Goal: Transaction & Acquisition: Purchase product/service

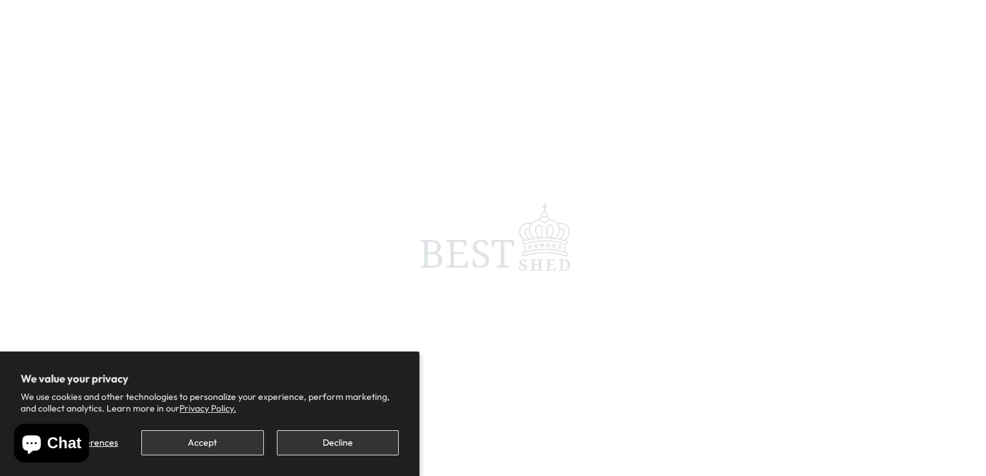
scroll to position [194, 0]
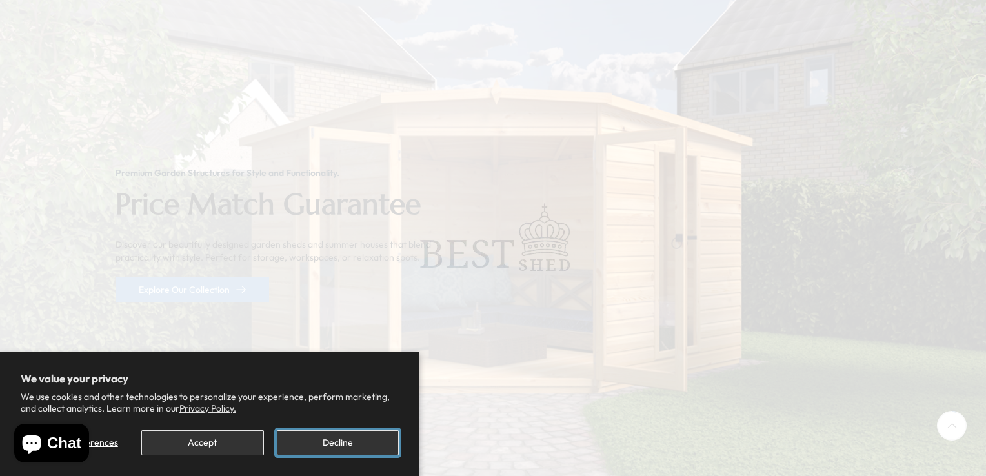
click at [354, 439] on button "Decline" at bounding box center [338, 442] width 122 height 25
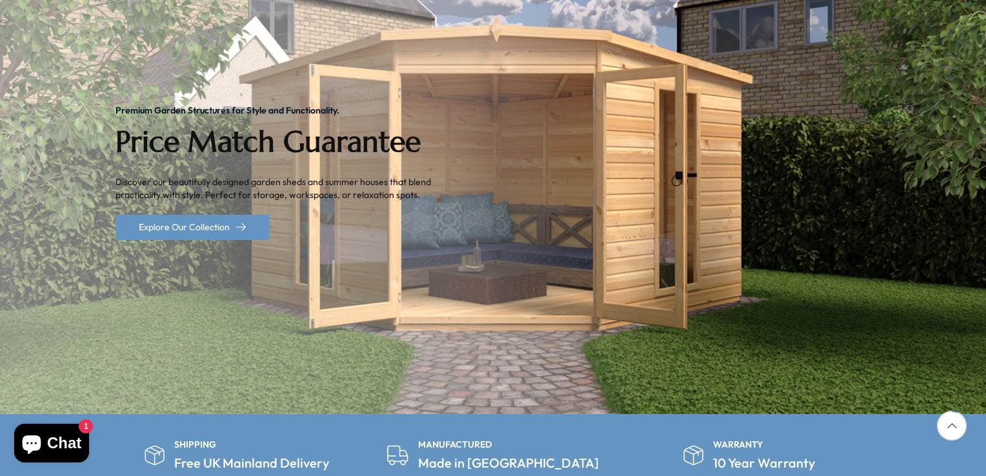
scroll to position [258, 0]
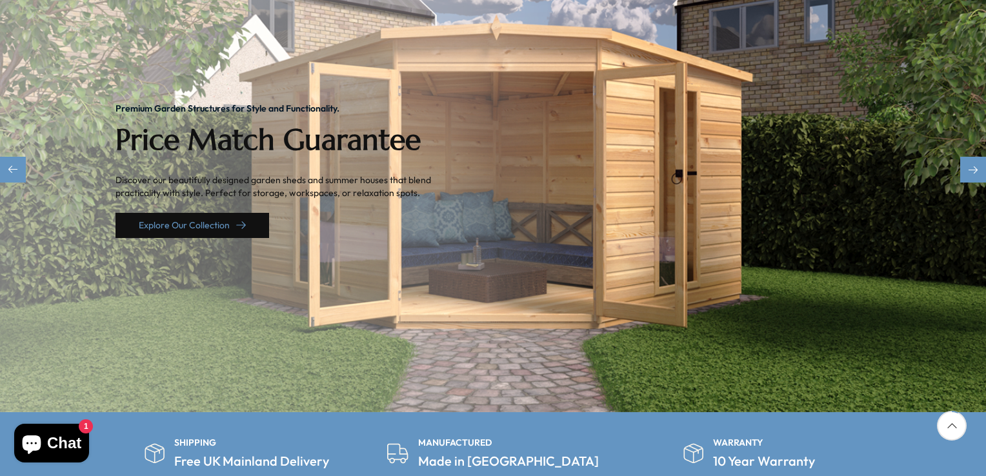
click at [217, 213] on link "Explore Our Collection" at bounding box center [192, 225] width 154 height 25
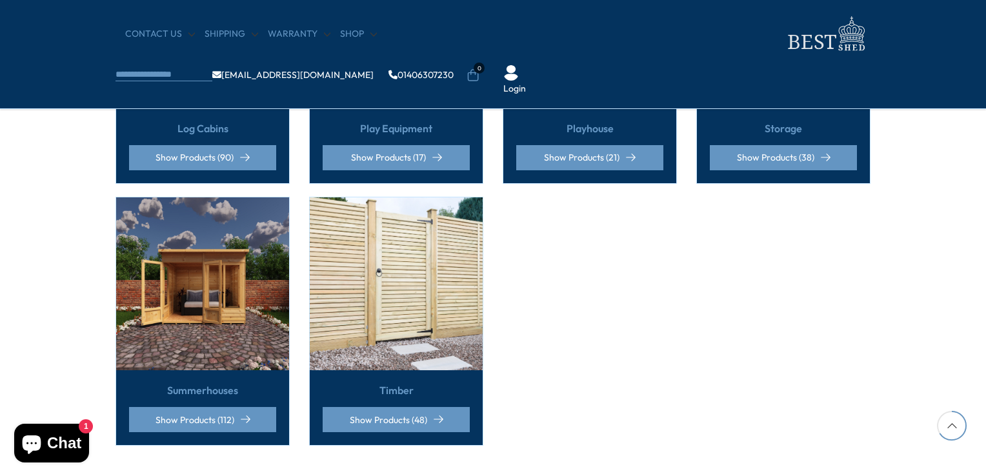
scroll to position [1032, 0]
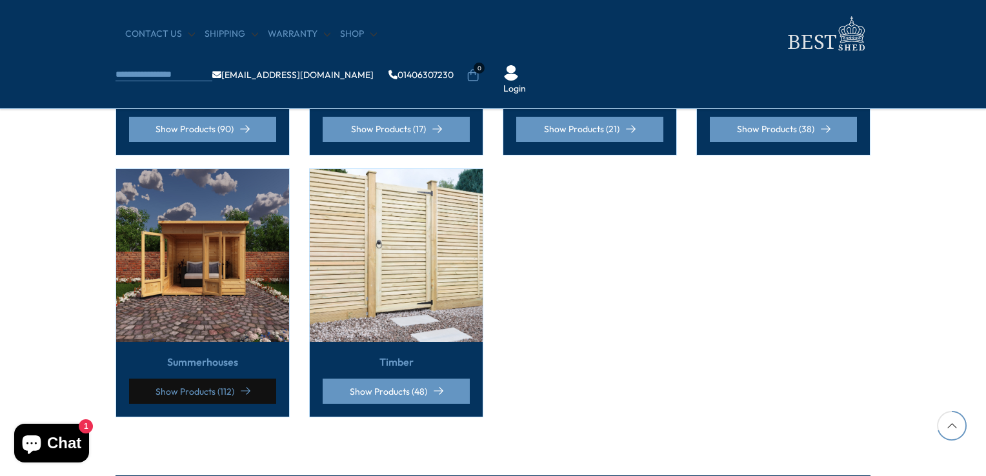
click at [187, 380] on link "Show Products (112)" at bounding box center [202, 391] width 147 height 25
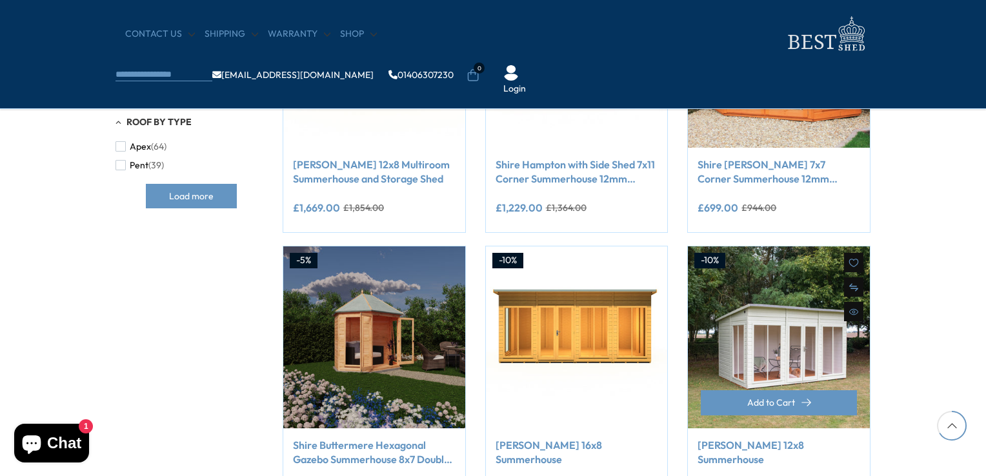
scroll to position [1032, 0]
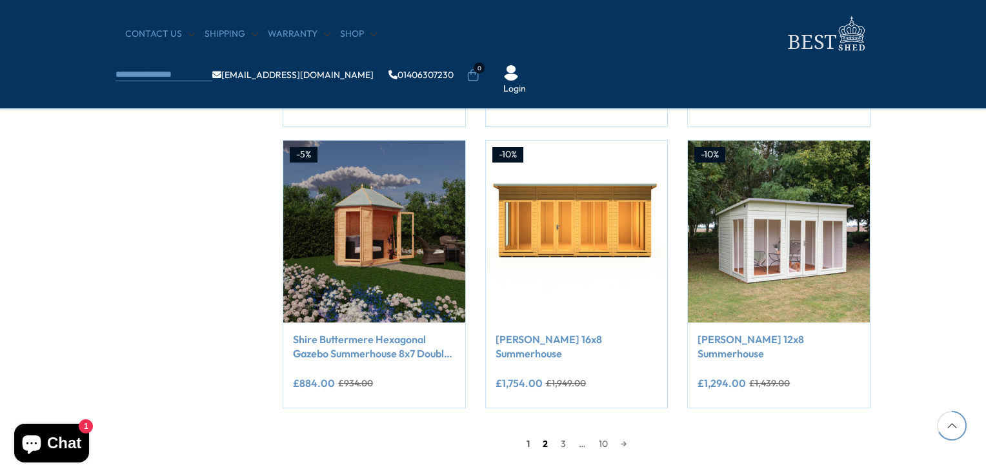
click at [542, 443] on link "2" at bounding box center [545, 443] width 18 height 19
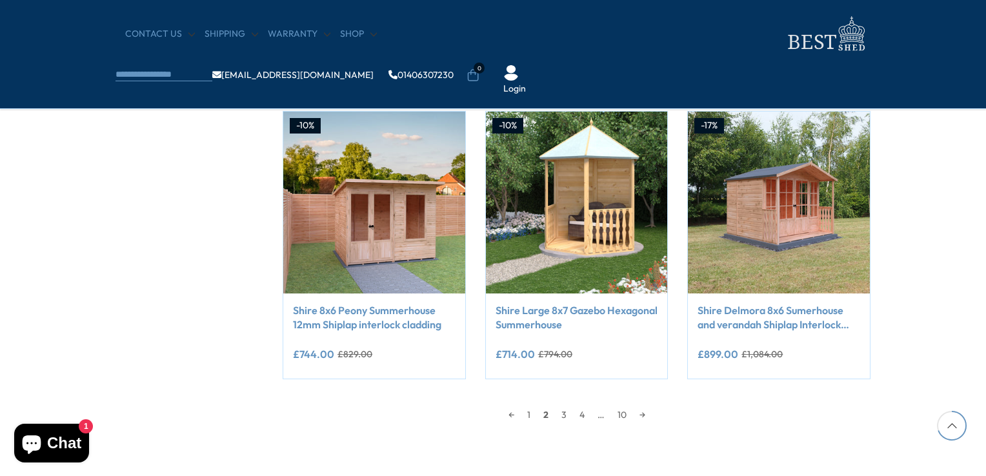
scroll to position [1091, 0]
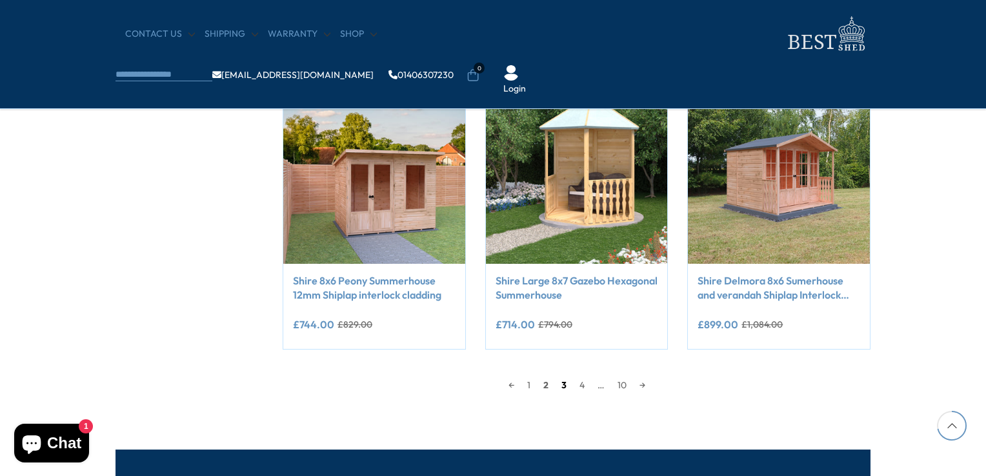
click at [563, 385] on link "3" at bounding box center [564, 384] width 18 height 19
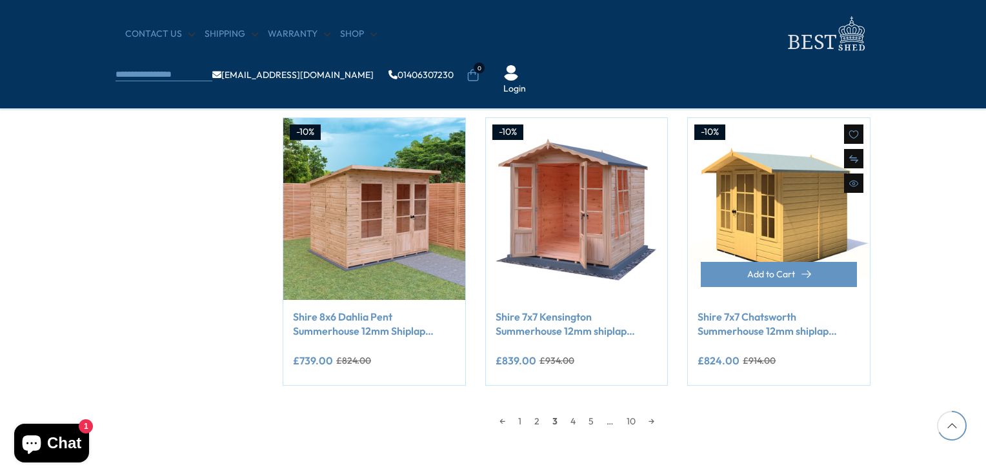
scroll to position [1026, 0]
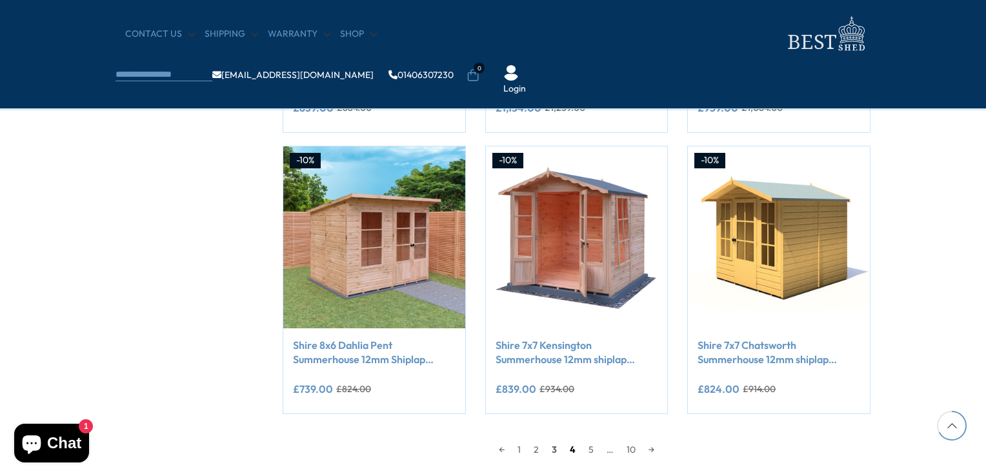
click at [573, 448] on link "4" at bounding box center [572, 449] width 19 height 19
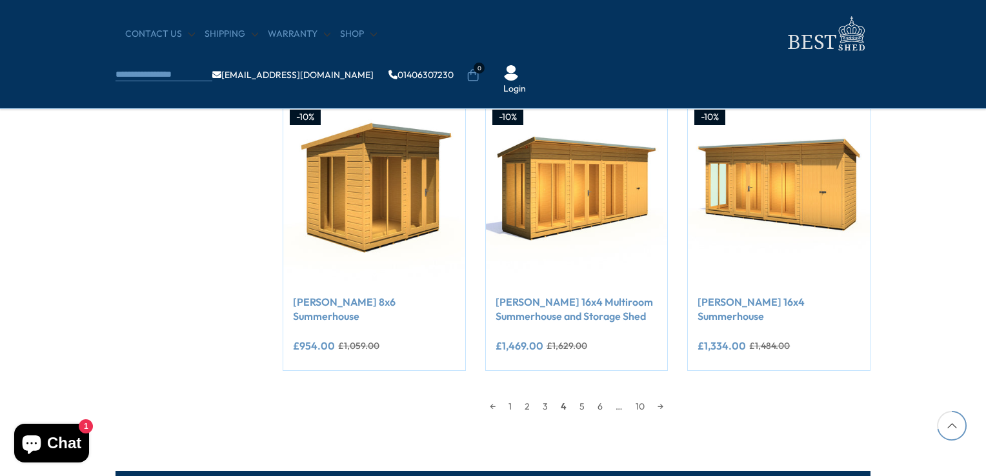
scroll to position [1091, 0]
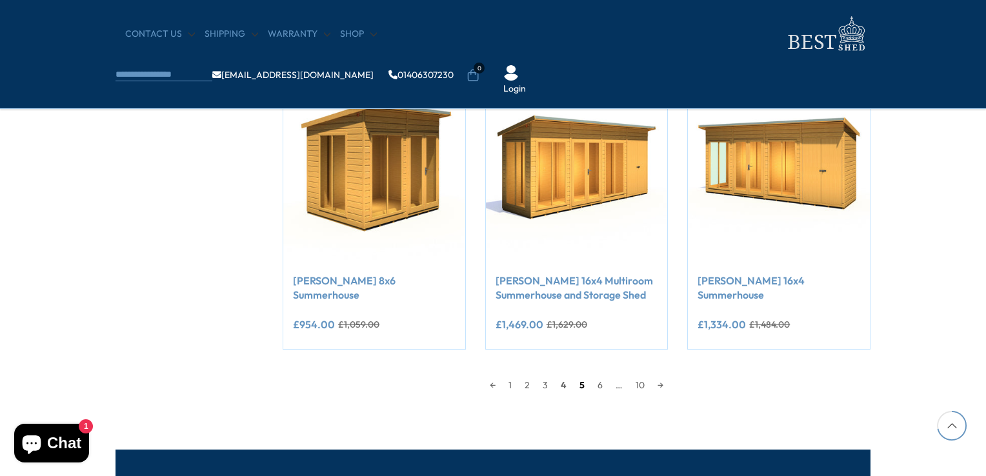
click at [581, 383] on link "5" at bounding box center [582, 384] width 18 height 19
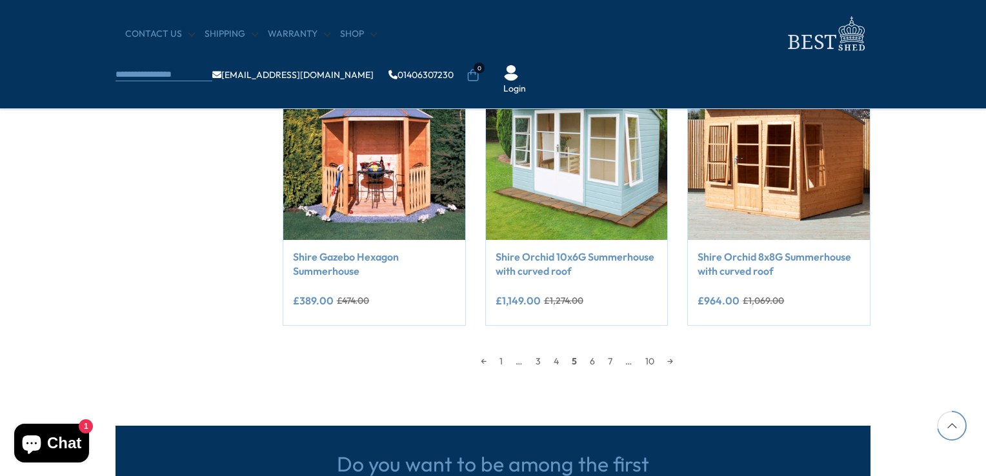
scroll to position [1156, 0]
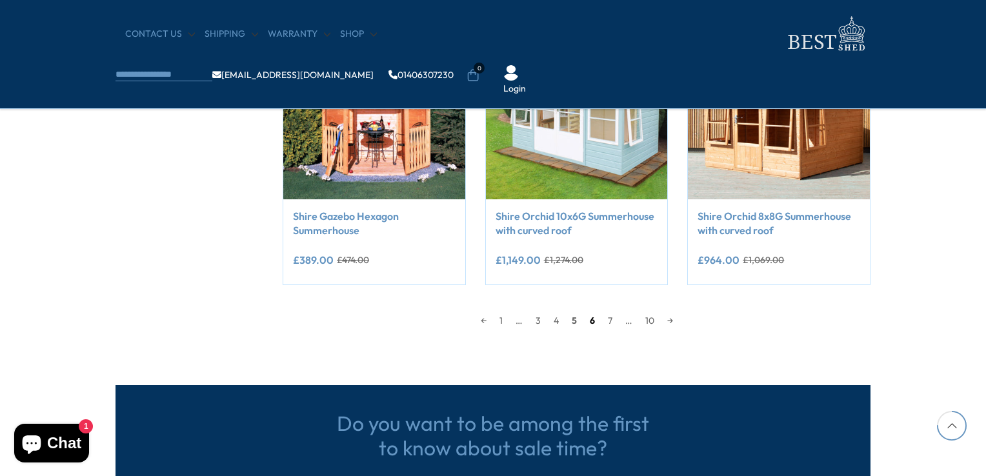
click at [591, 320] on link "6" at bounding box center [592, 320] width 18 height 19
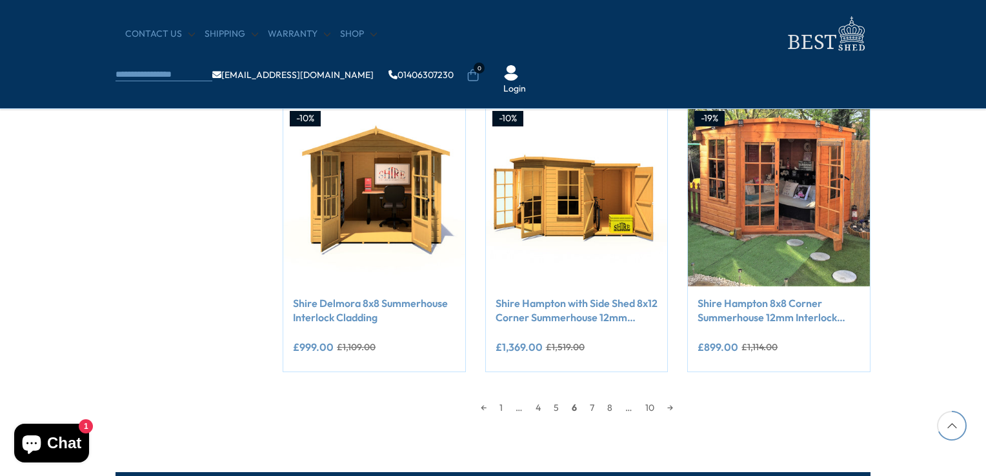
scroll to position [1091, 0]
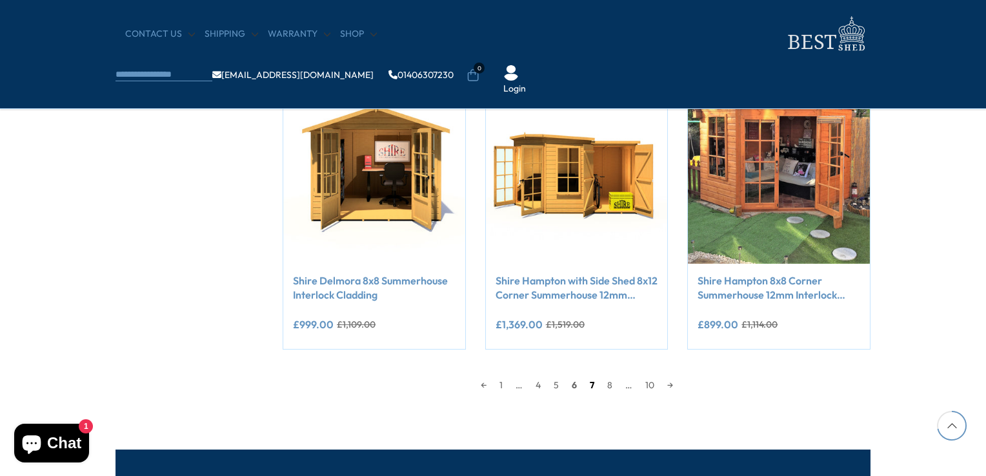
click at [591, 381] on link "7" at bounding box center [591, 384] width 17 height 19
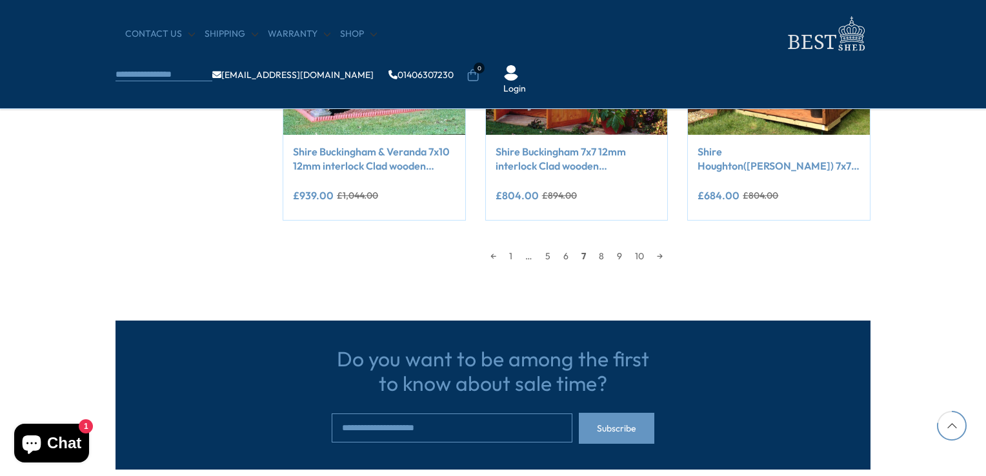
scroll to position [1156, 0]
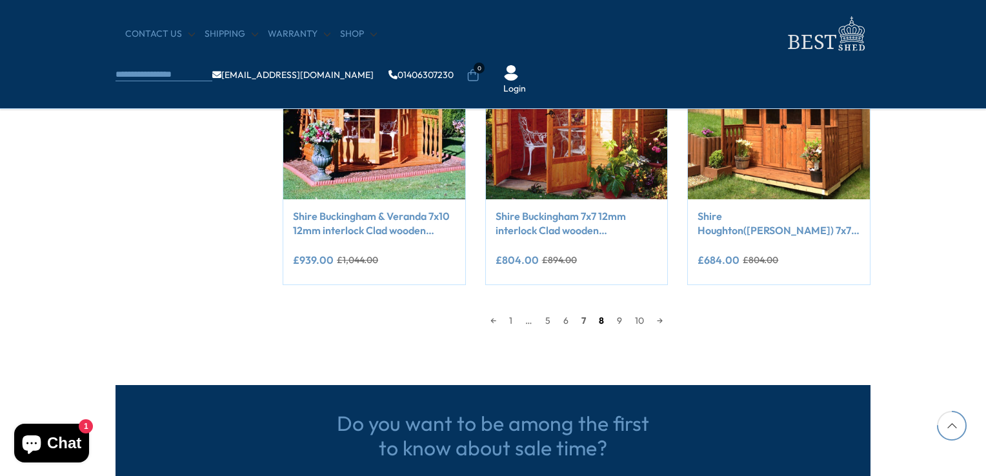
click at [599, 321] on link "8" at bounding box center [601, 320] width 18 height 19
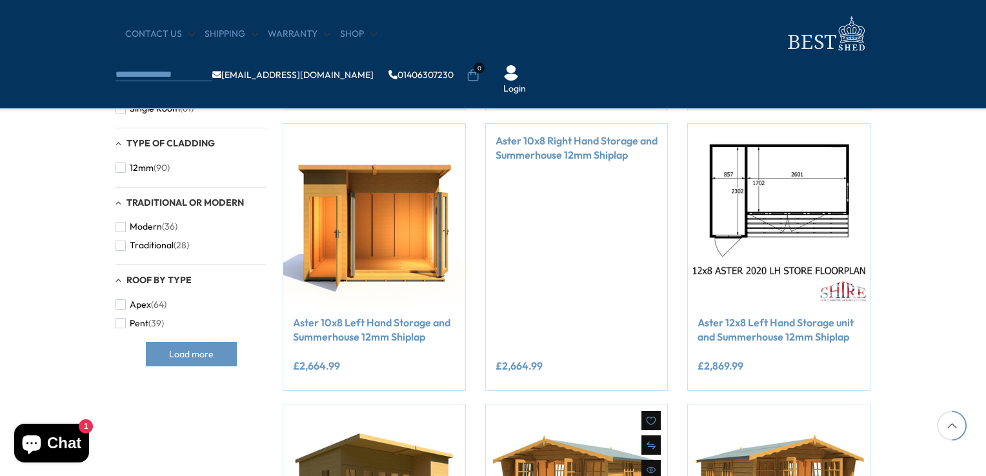
scroll to position [704, 0]
